Goal: Transaction & Acquisition: Purchase product/service

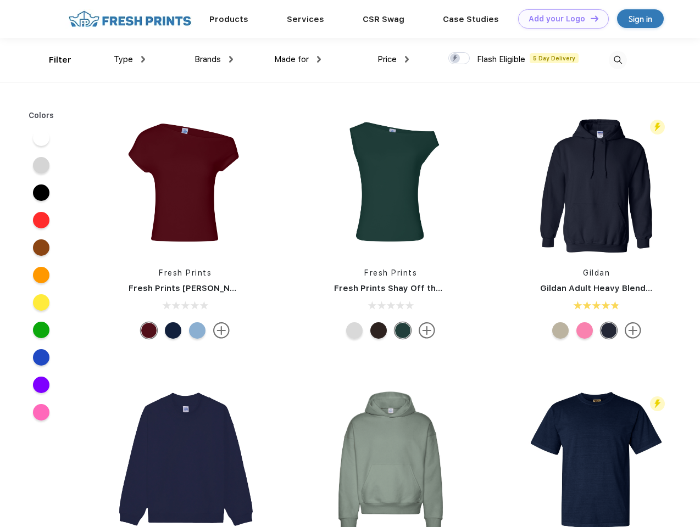
click at [559, 19] on link "Add your Logo Design Tool" at bounding box center [563, 18] width 91 height 19
click at [0, 0] on div "Design Tool" at bounding box center [0, 0] width 0 height 0
click at [589, 18] on link "Add your Logo Design Tool" at bounding box center [563, 18] width 91 height 19
click at [53, 60] on div "Filter" at bounding box center [60, 60] width 23 height 13
click at [130, 59] on span "Type" at bounding box center [123, 59] width 19 height 10
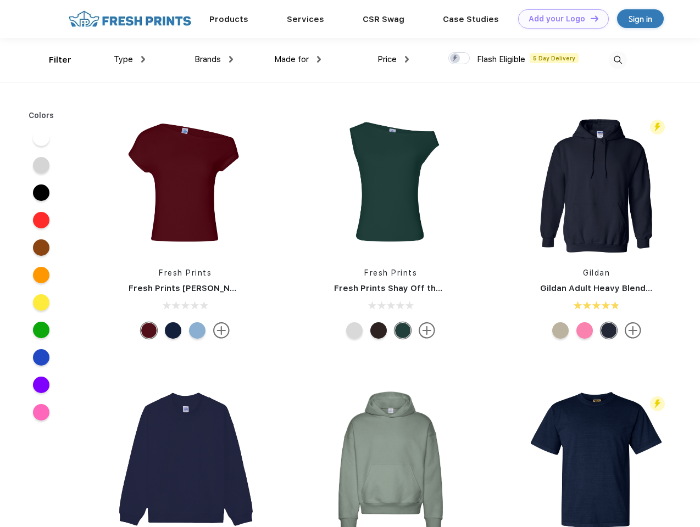
click at [214, 59] on span "Brands" at bounding box center [207, 59] width 26 height 10
click at [298, 59] on span "Made for" at bounding box center [291, 59] width 35 height 10
click at [393, 59] on span "Price" at bounding box center [386, 59] width 19 height 10
click at [459, 59] on div at bounding box center [458, 58] width 21 height 12
click at [455, 59] on input "checkbox" at bounding box center [451, 55] width 7 height 7
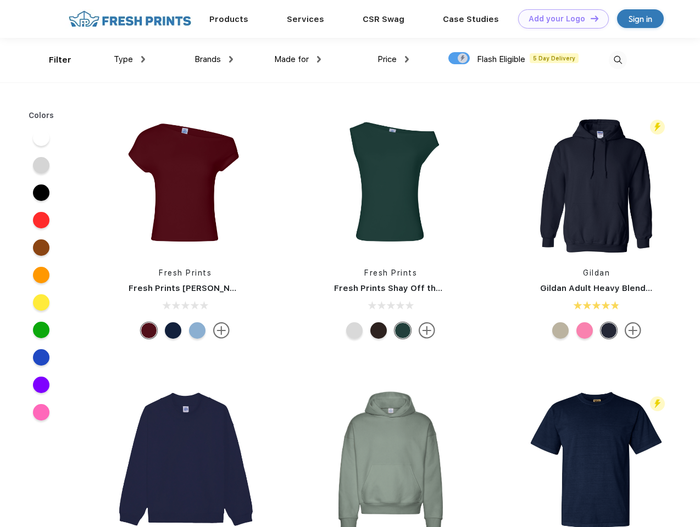
click at [617, 60] on img at bounding box center [617, 60] width 18 height 18
